Goal: Information Seeking & Learning: Understand process/instructions

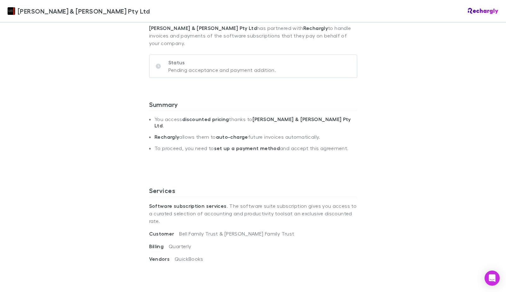
scroll to position [95, 0]
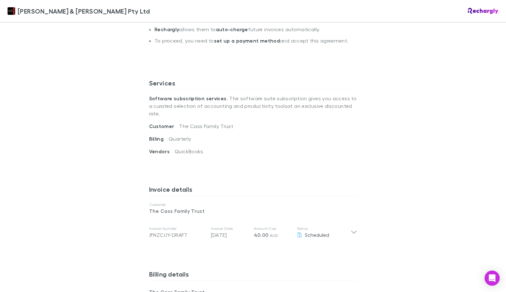
scroll to position [221, 0]
